Goal: Transaction & Acquisition: Purchase product/service

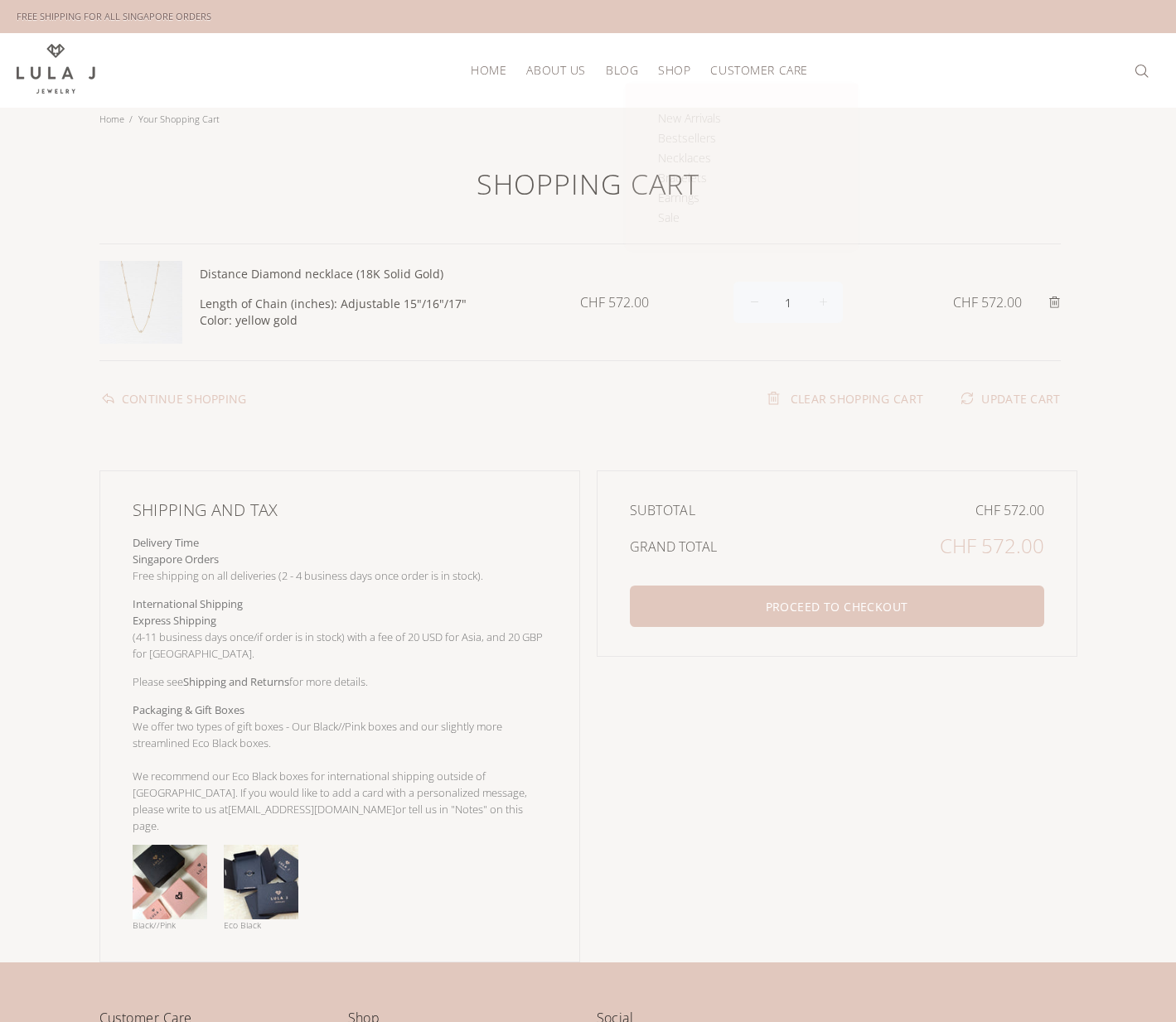
click at [668, 64] on span "Shop" at bounding box center [675, 70] width 32 height 13
click at [692, 172] on span "Bracelets" at bounding box center [682, 177] width 49 height 15
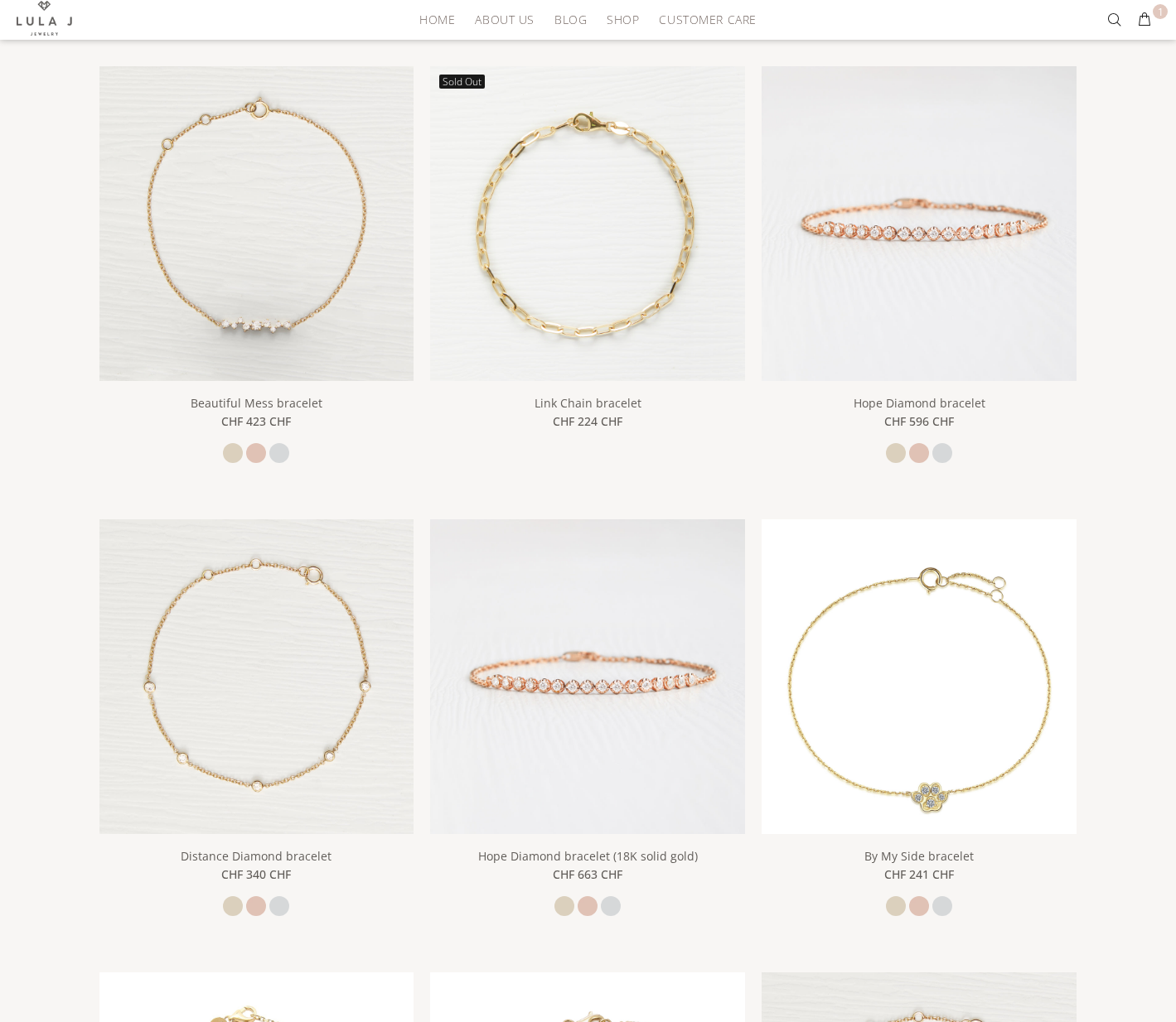
scroll to position [442, 0]
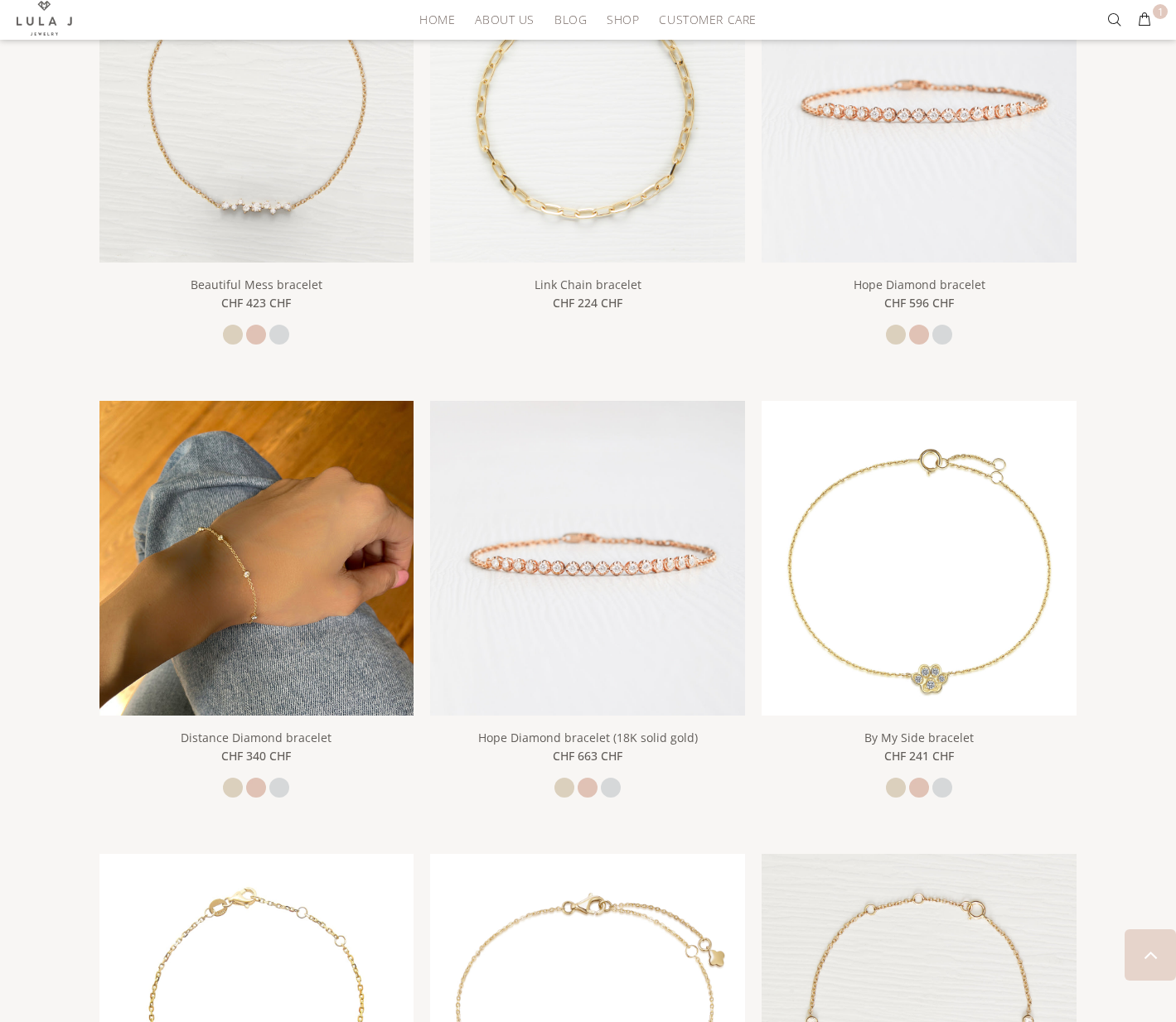
click at [336, 575] on img at bounding box center [257, 557] width 315 height 315
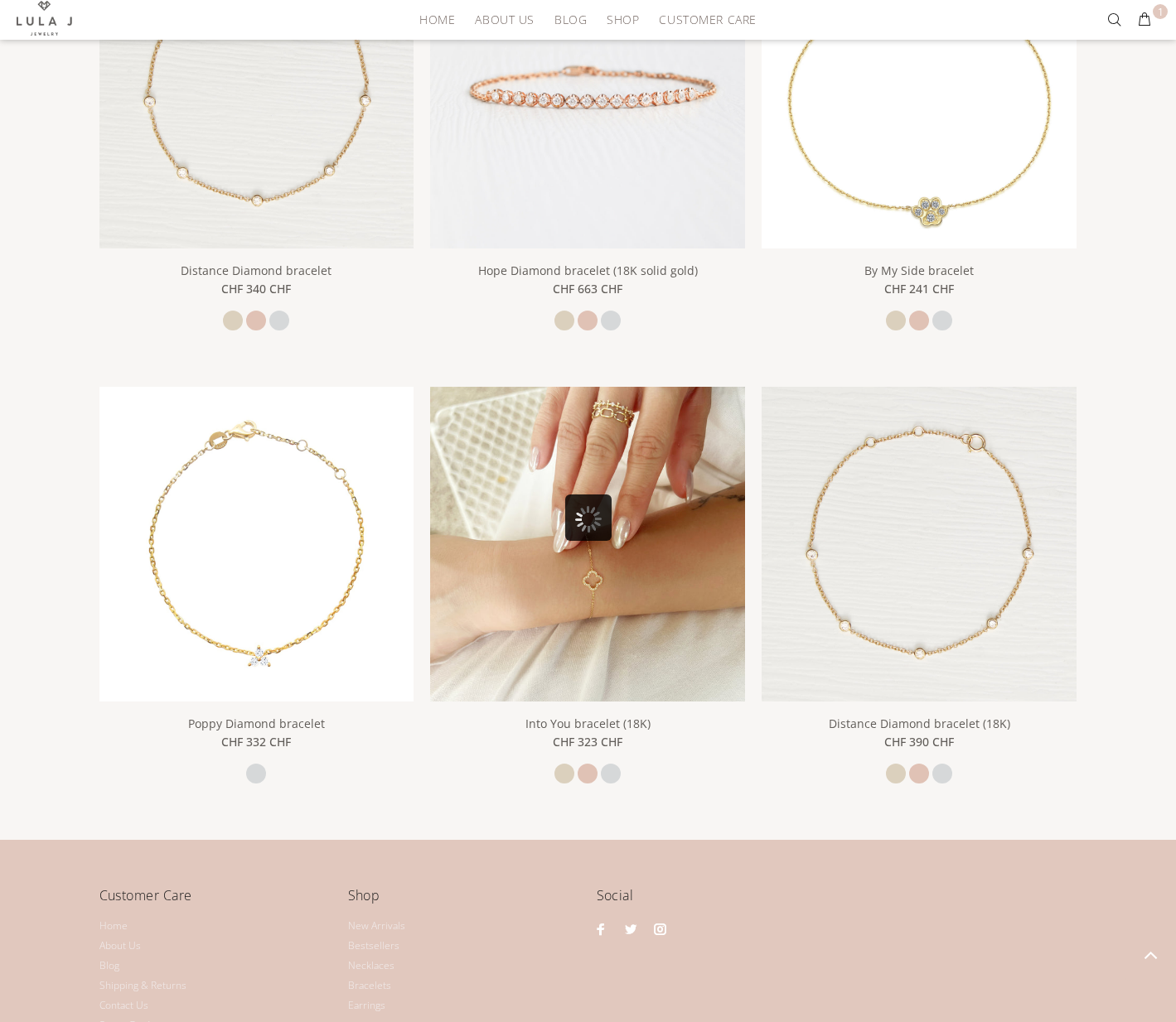
scroll to position [1003, 0]
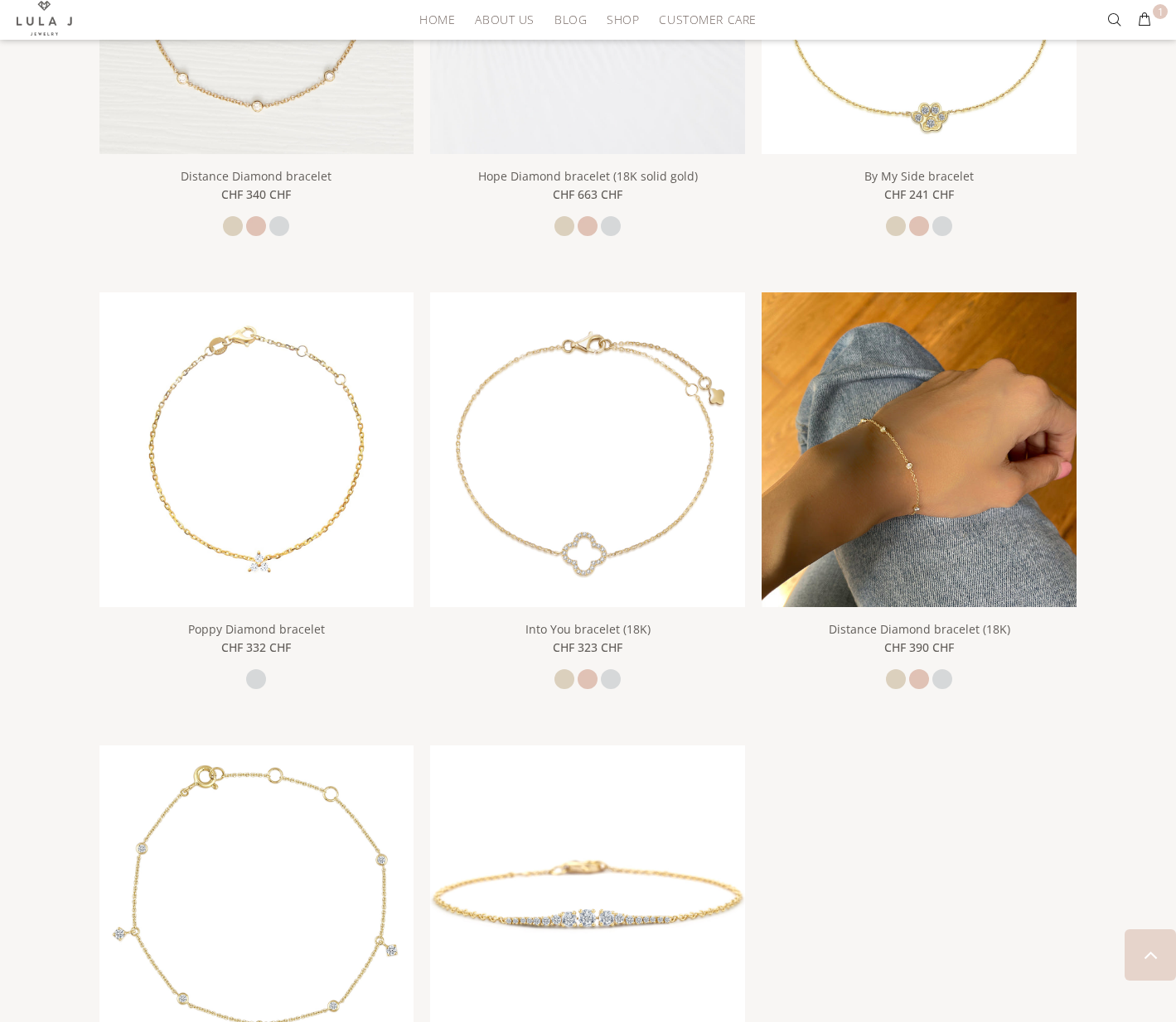
click at [942, 488] on img at bounding box center [918, 449] width 315 height 315
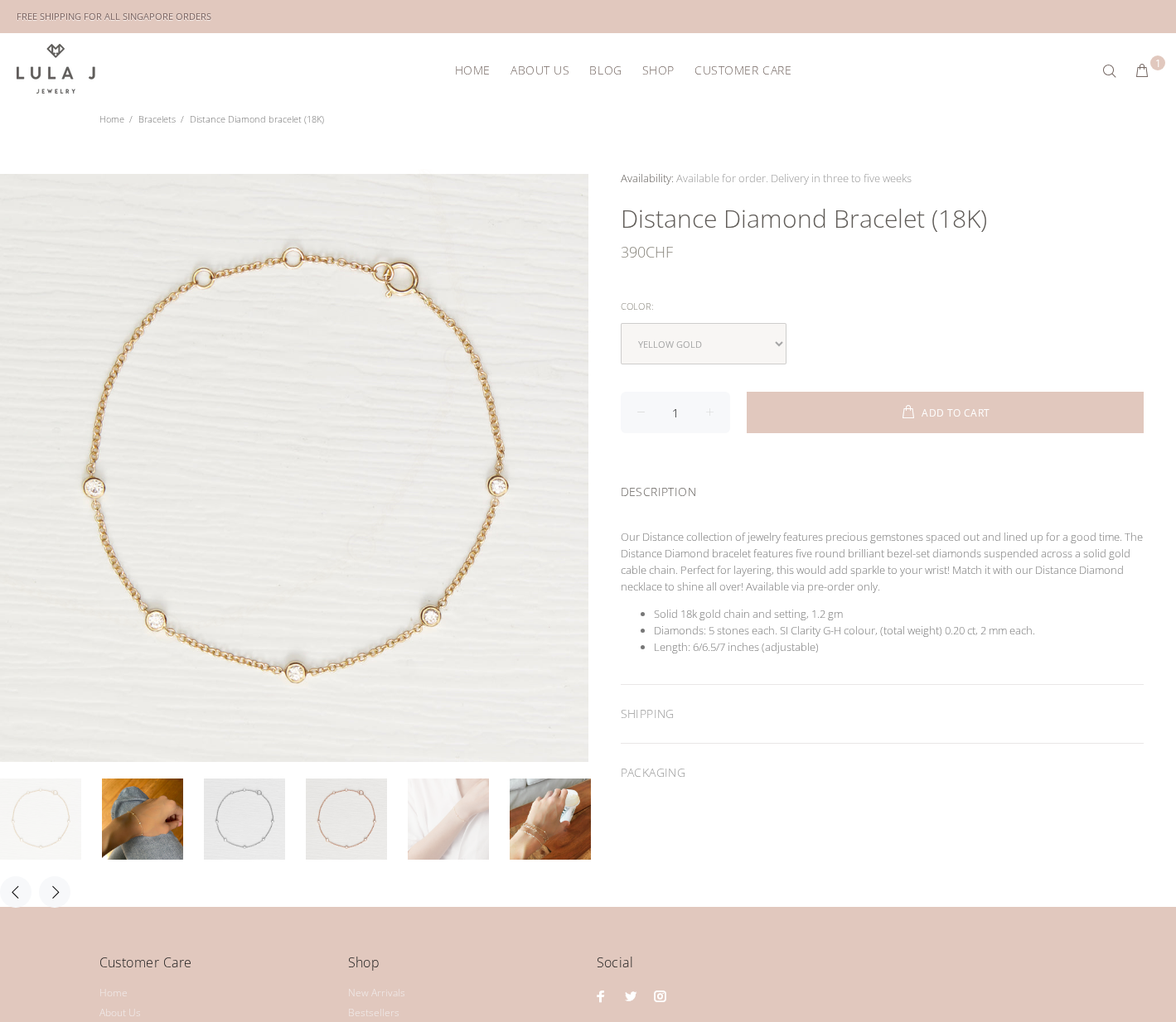
click at [451, 801] on link at bounding box center [448, 818] width 81 height 81
click at [544, 805] on link at bounding box center [550, 818] width 81 height 81
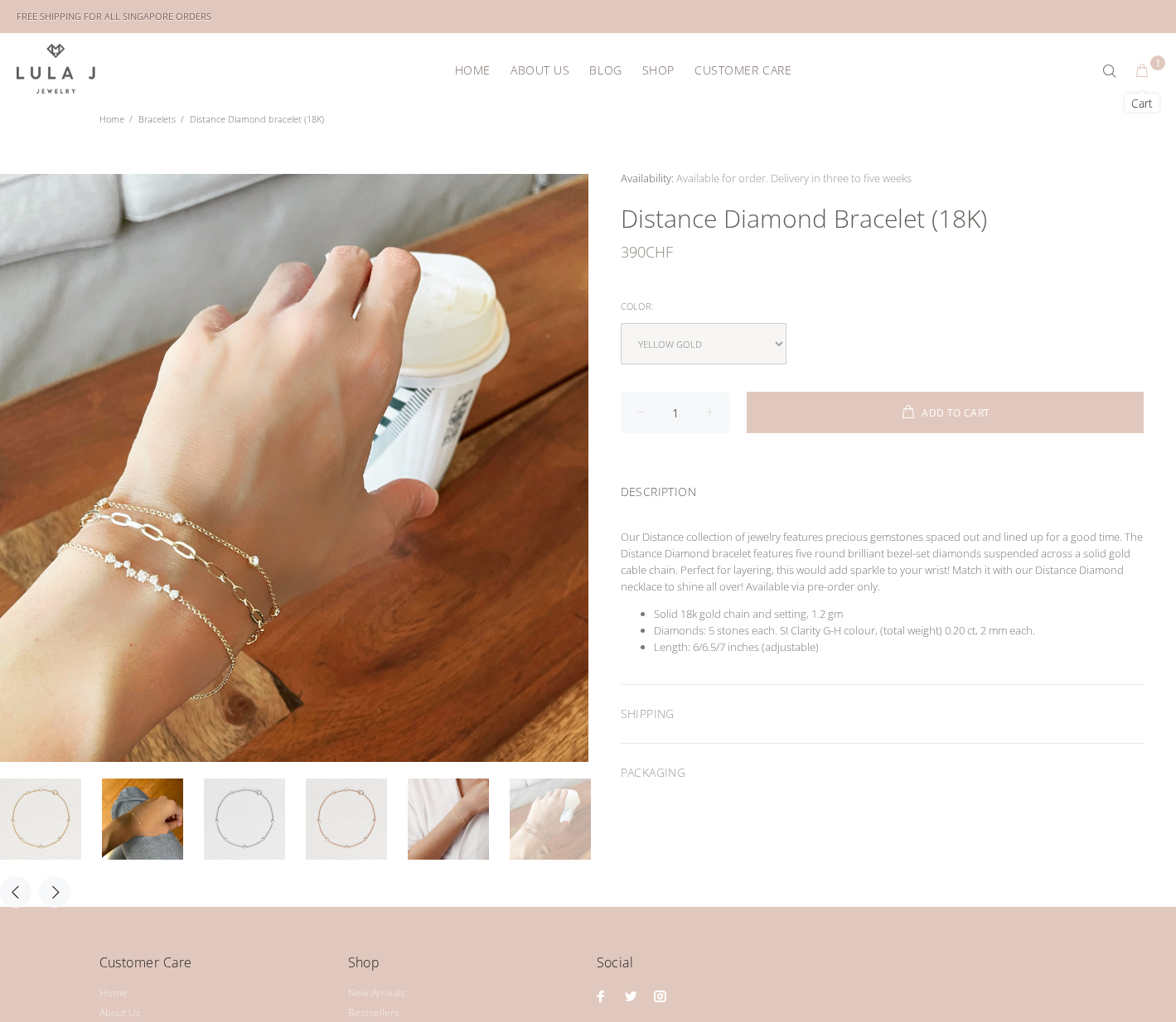
click at [1151, 61] on button "1" at bounding box center [1141, 71] width 30 height 26
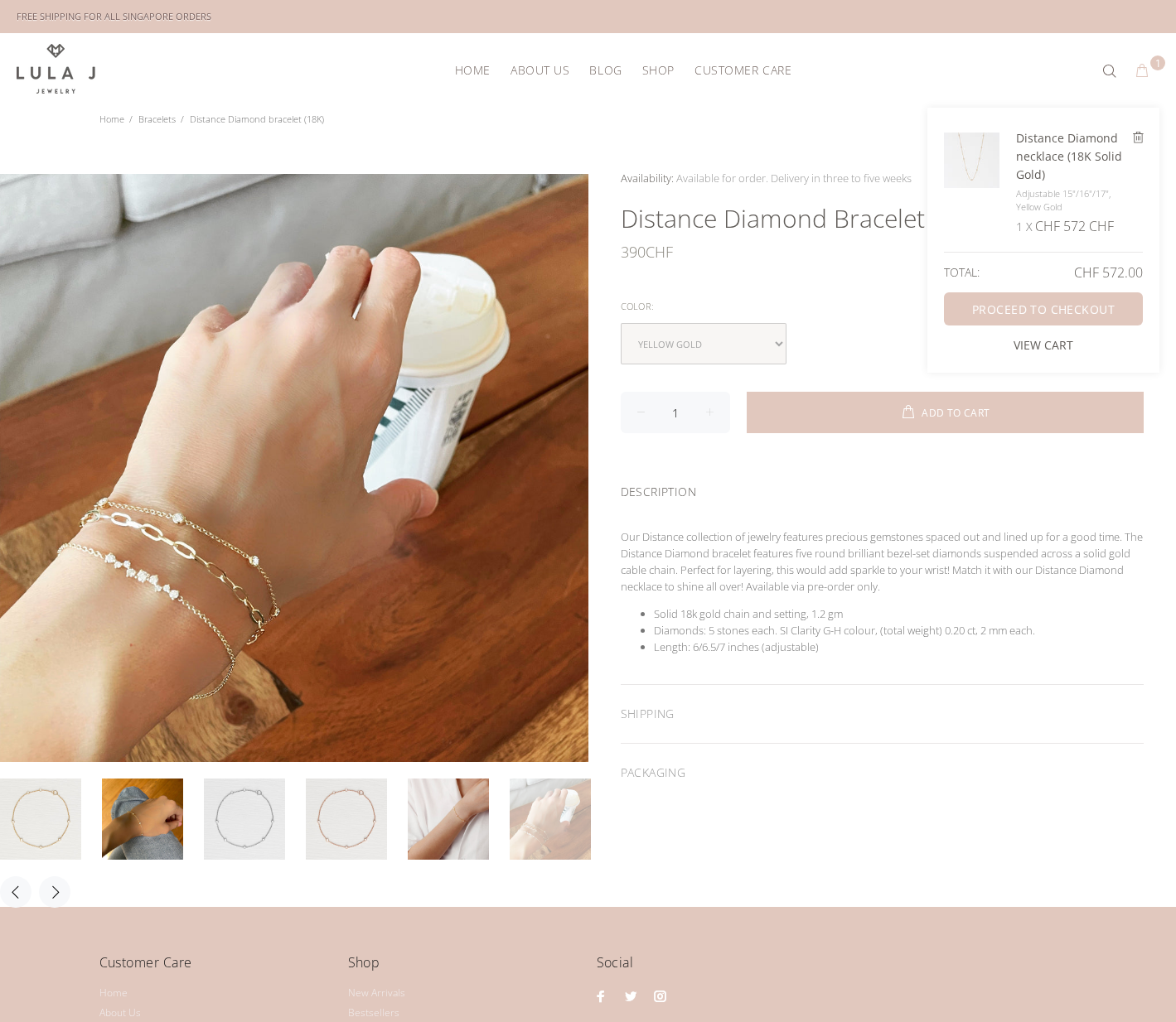
click at [1039, 349] on link "VIEW CART" at bounding box center [1043, 344] width 60 height 16
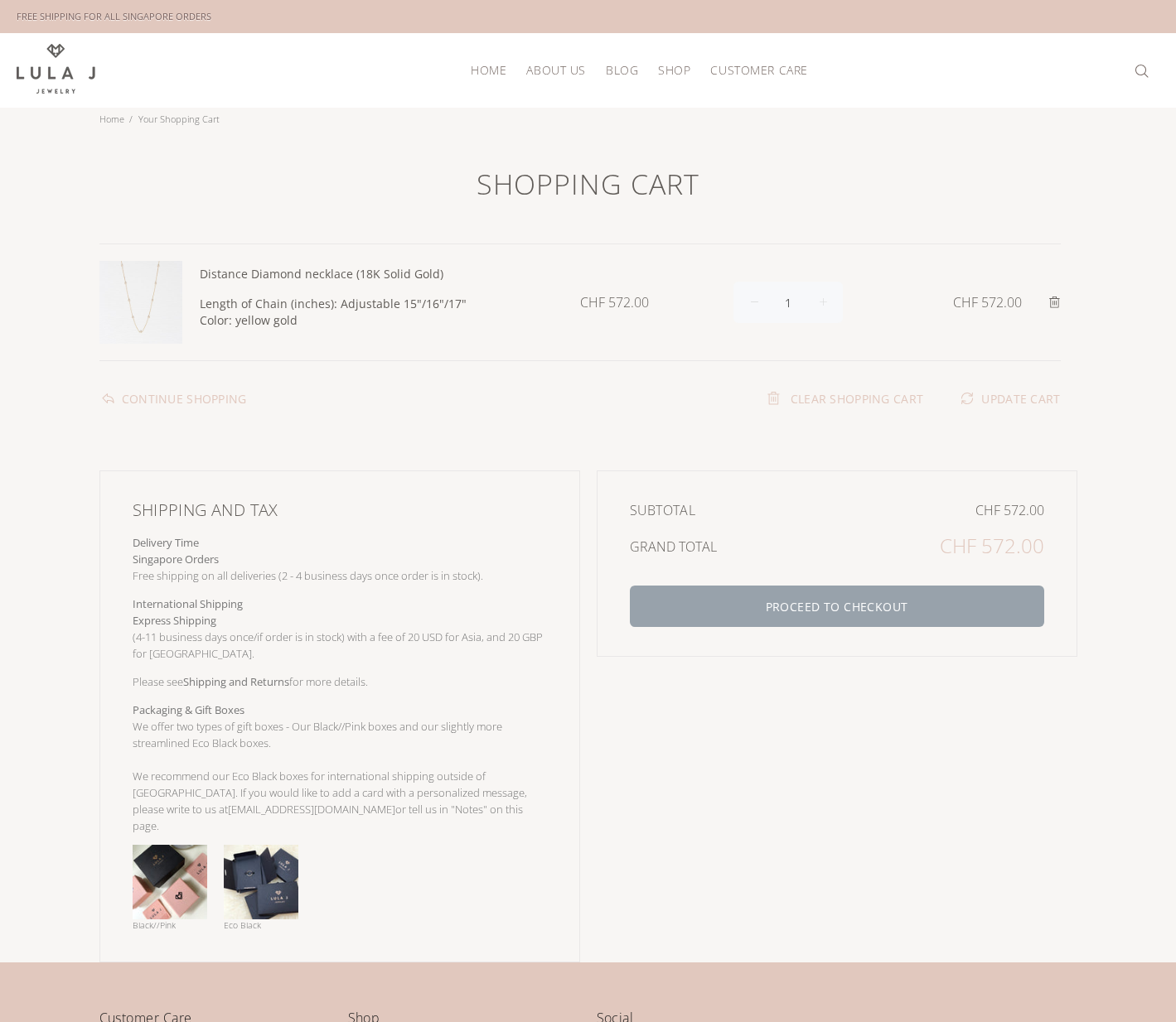
click at [893, 591] on button "PROCEED TO CHECKOUT" at bounding box center [837, 606] width 414 height 42
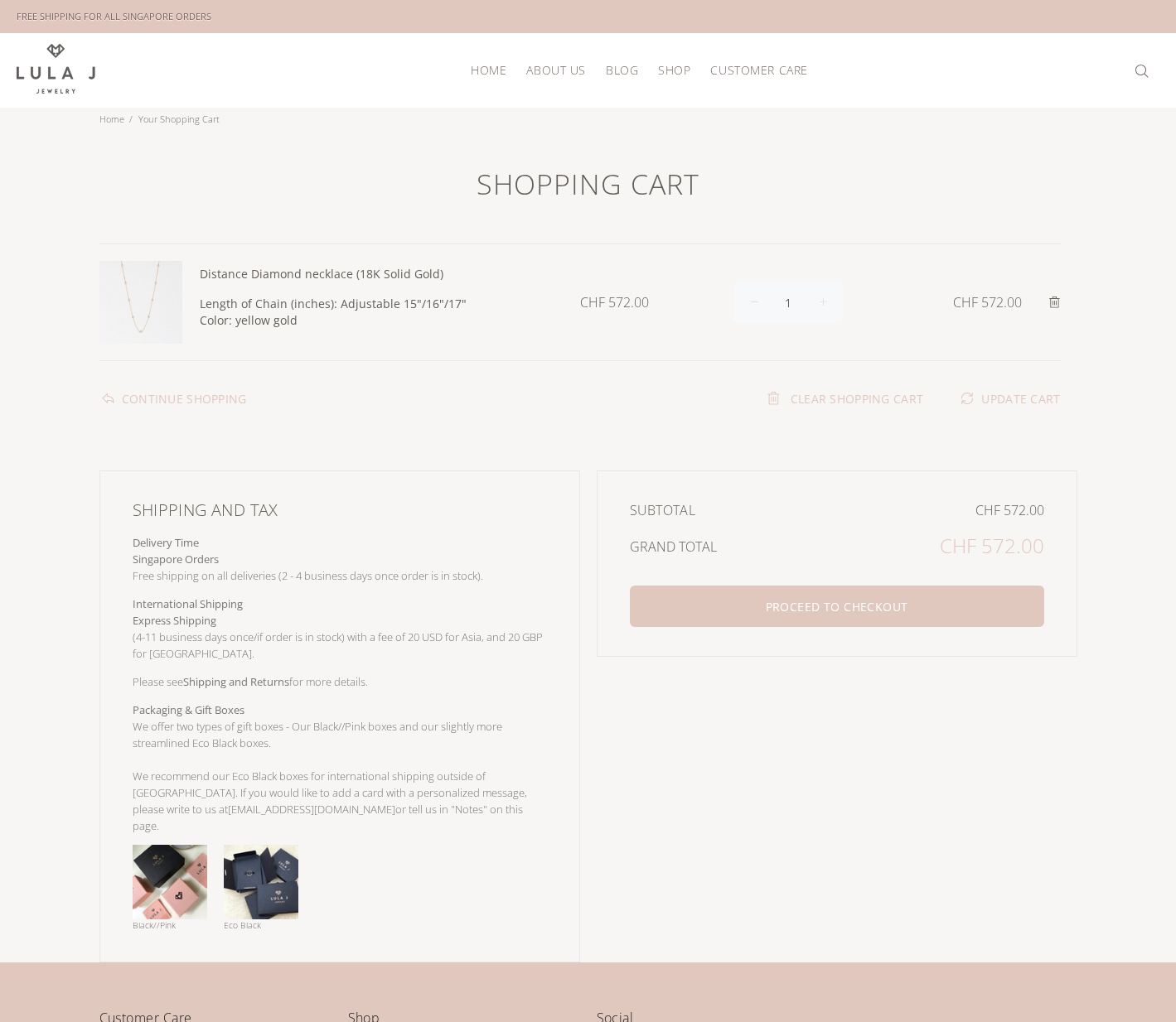
click at [489, 67] on span "HOME" at bounding box center [489, 70] width 36 height 13
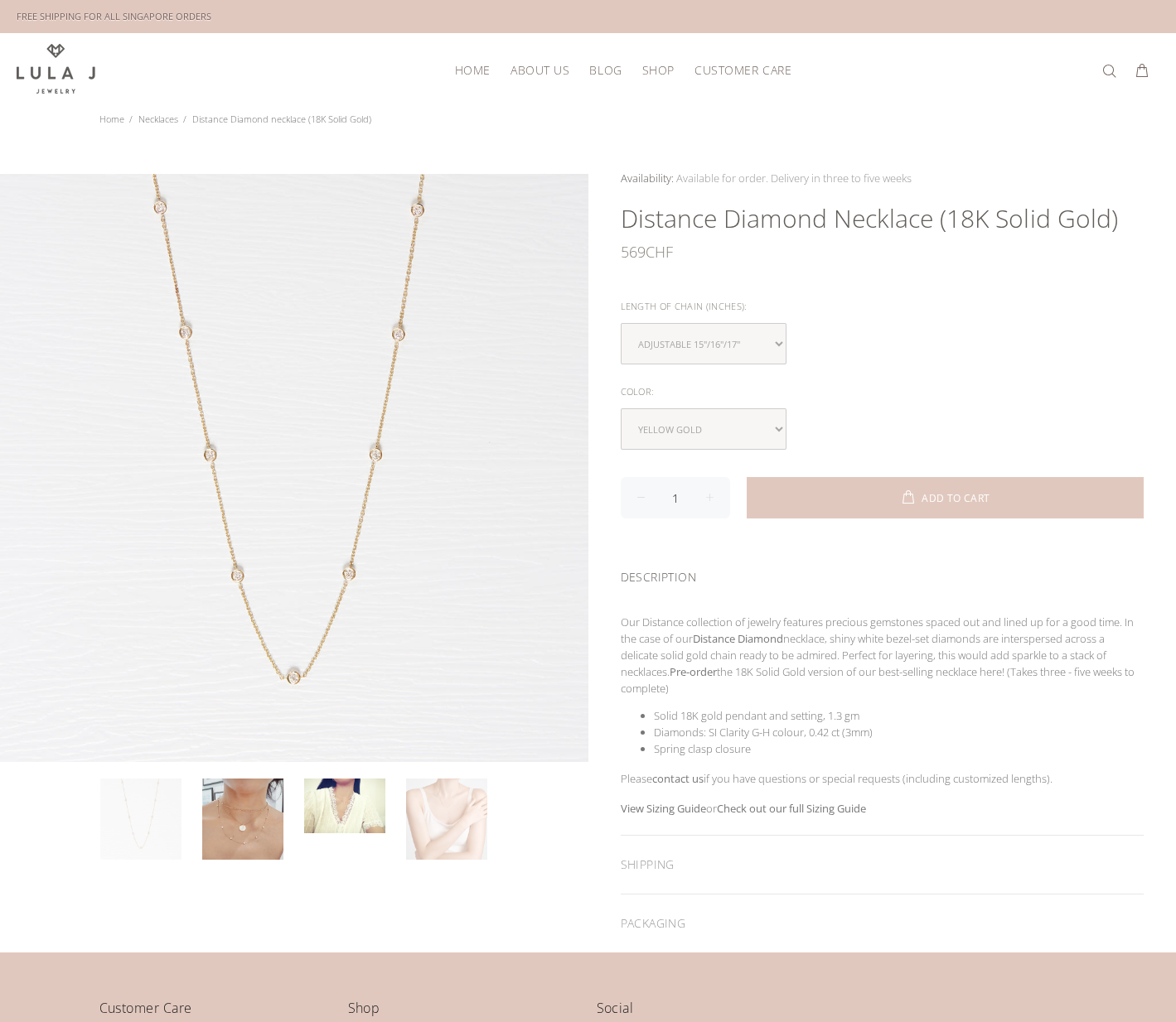
click at [463, 798] on link at bounding box center [446, 818] width 81 height 81
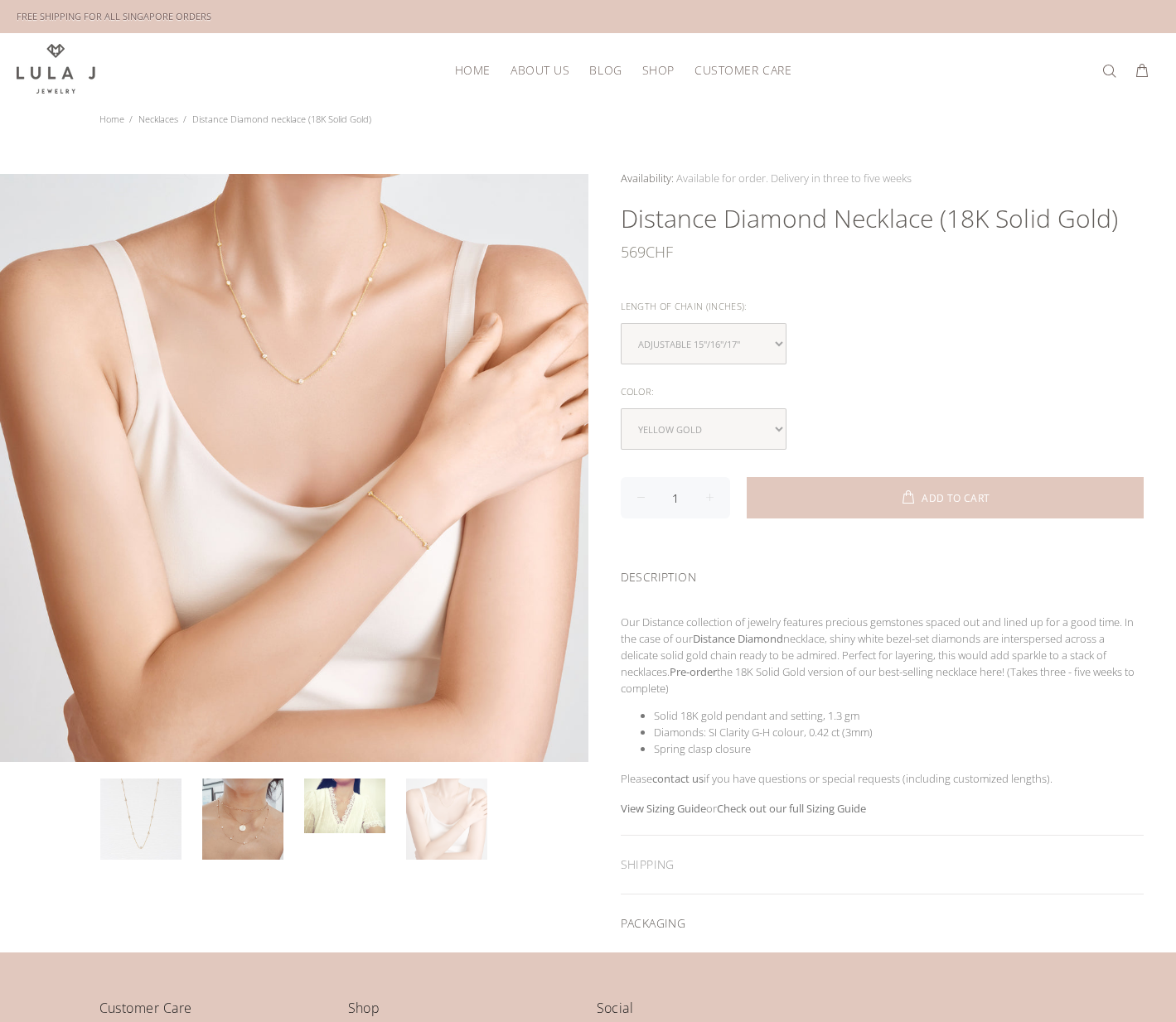
click at [744, 911] on div "PACKAGING" at bounding box center [883, 923] width 524 height 58
